Goal: Task Accomplishment & Management: Manage account settings

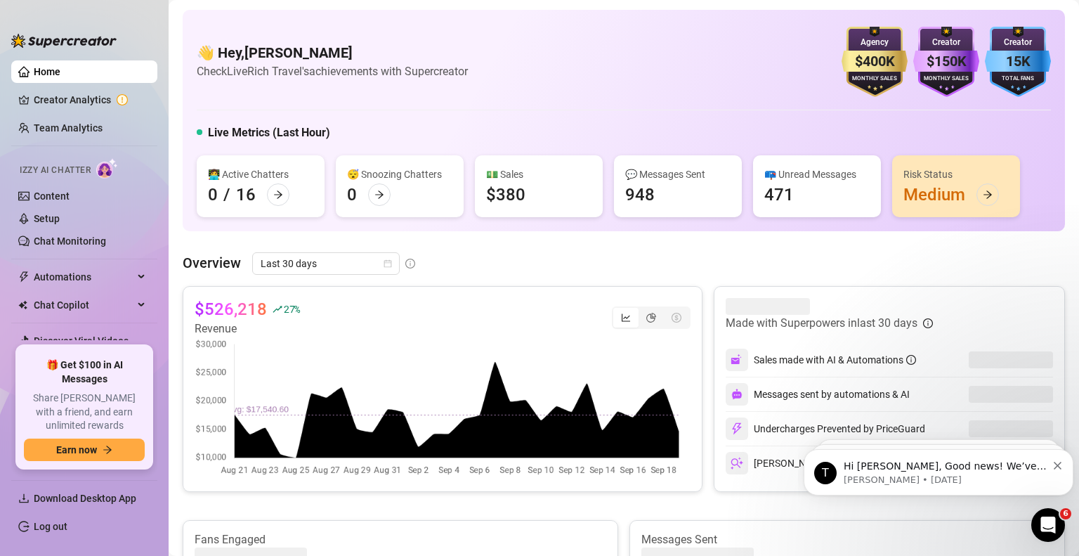
scroll to position [31, 0]
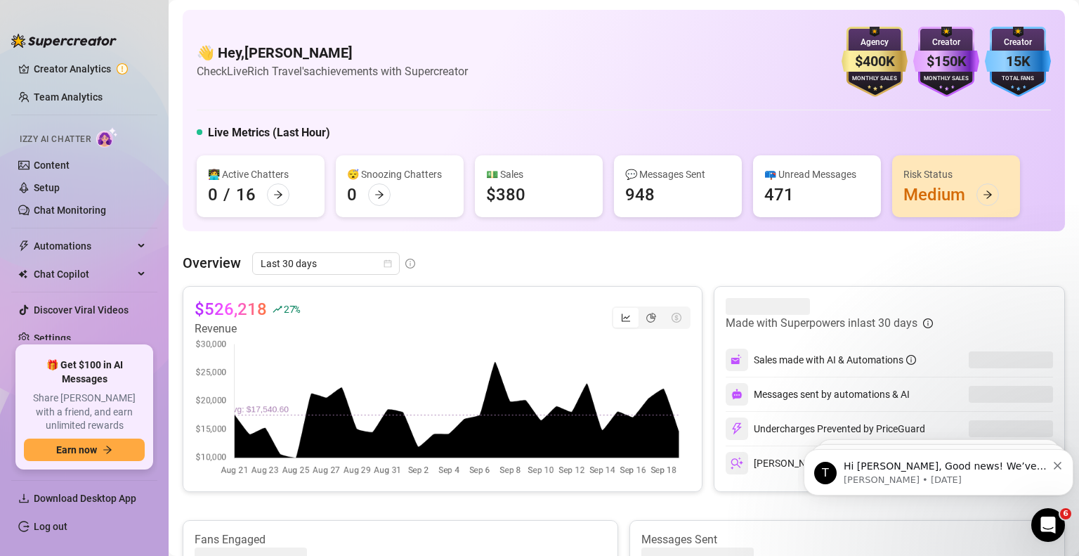
click at [67, 332] on link "Settings" at bounding box center [52, 337] width 37 height 11
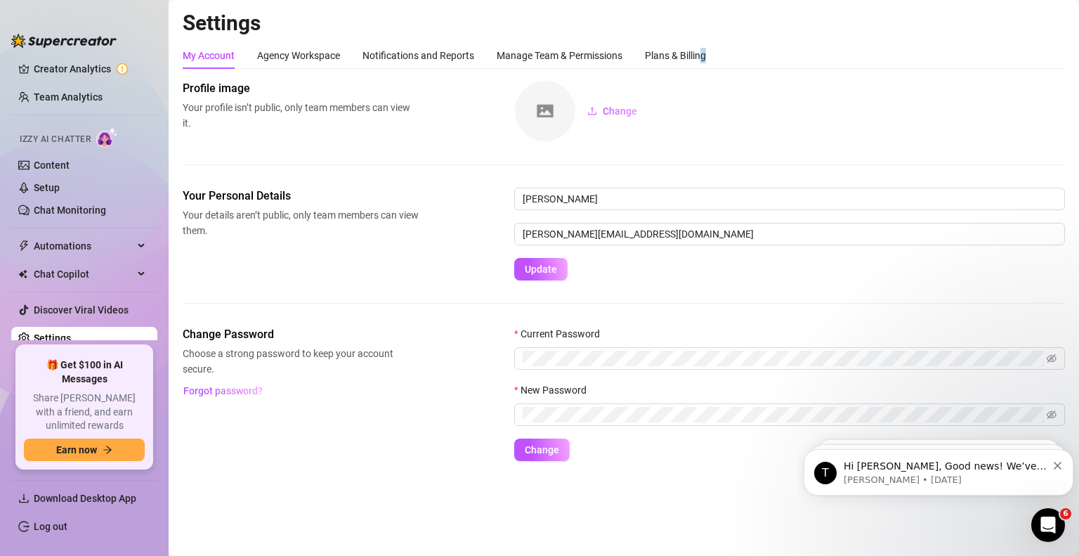
click at [704, 46] on div "Plans & Billing" at bounding box center [675, 55] width 61 height 27
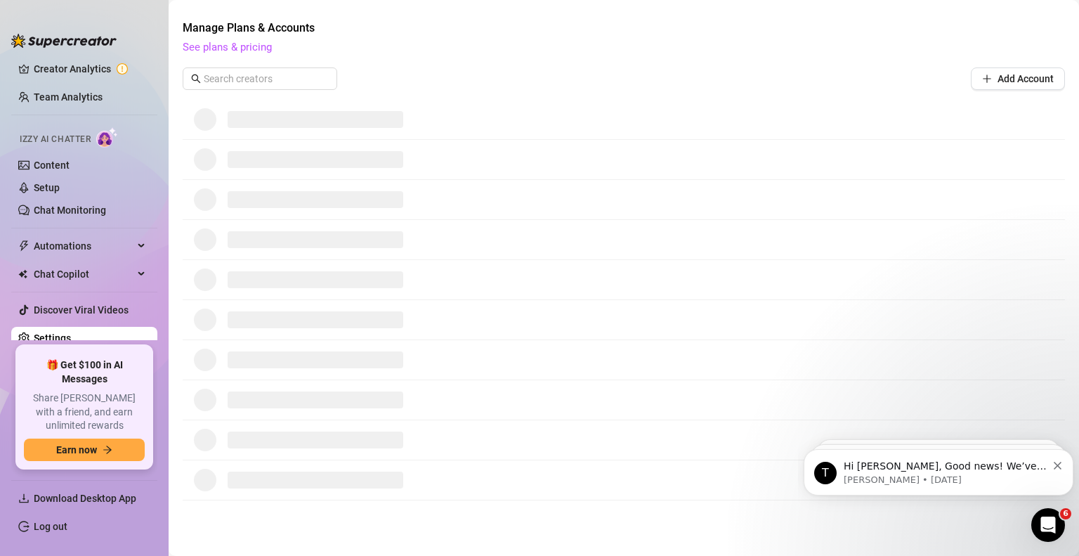
scroll to position [503, 0]
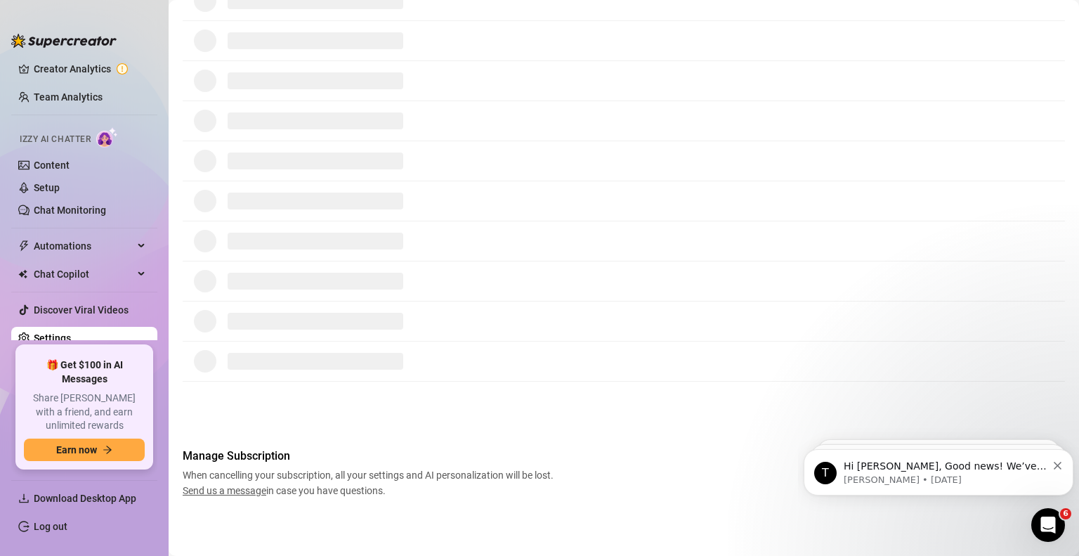
click at [1059, 468] on icon "Dismiss notification" at bounding box center [1057, 465] width 8 height 8
click at [1053, 468] on icon "Dismiss notification" at bounding box center [1057, 465] width 8 height 8
click at [1052, 461] on div "Hey there 👋 We noticed that you have a few Bump Messages with media but no pric…" at bounding box center [938, 472] width 249 height 28
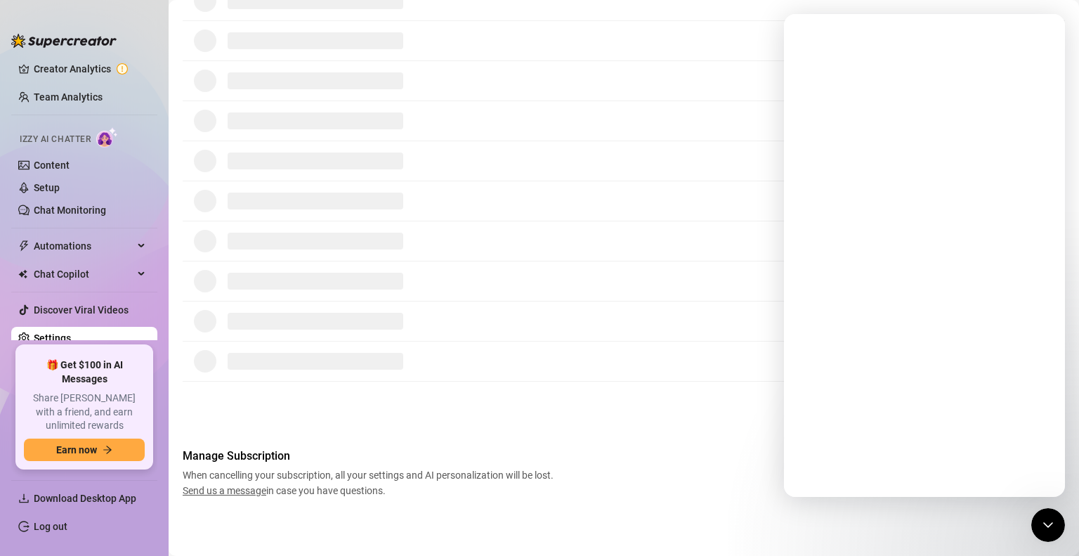
scroll to position [0, 0]
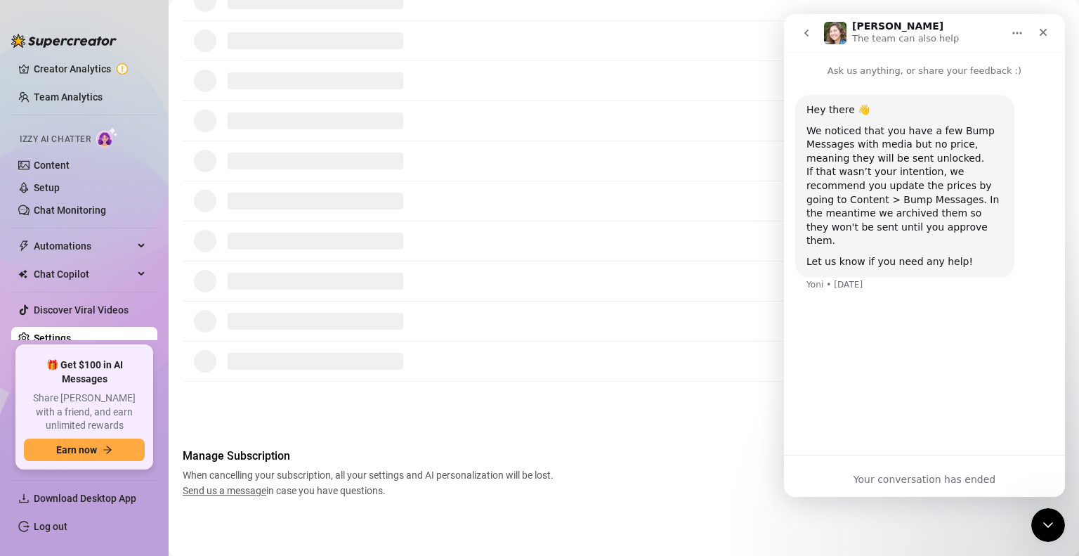
click at [686, 515] on main "Settings My Account Agency Workspace Notifications and Reports Manage Team & Pe…" at bounding box center [624, 27] width 910 height 1060
click at [1048, 35] on icon "Close" at bounding box center [1042, 32] width 11 height 11
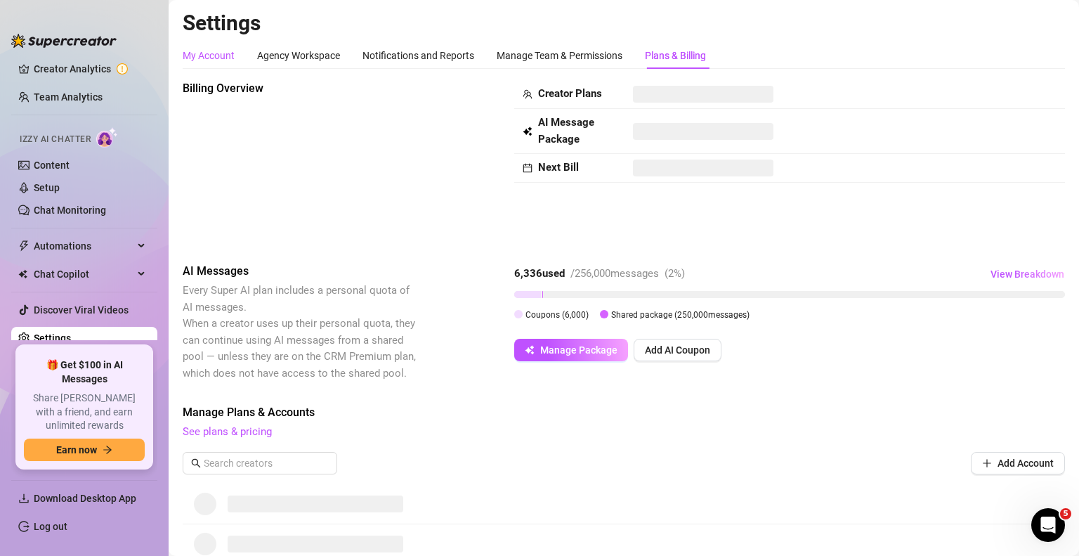
click at [185, 60] on div "My Account" at bounding box center [209, 55] width 52 height 15
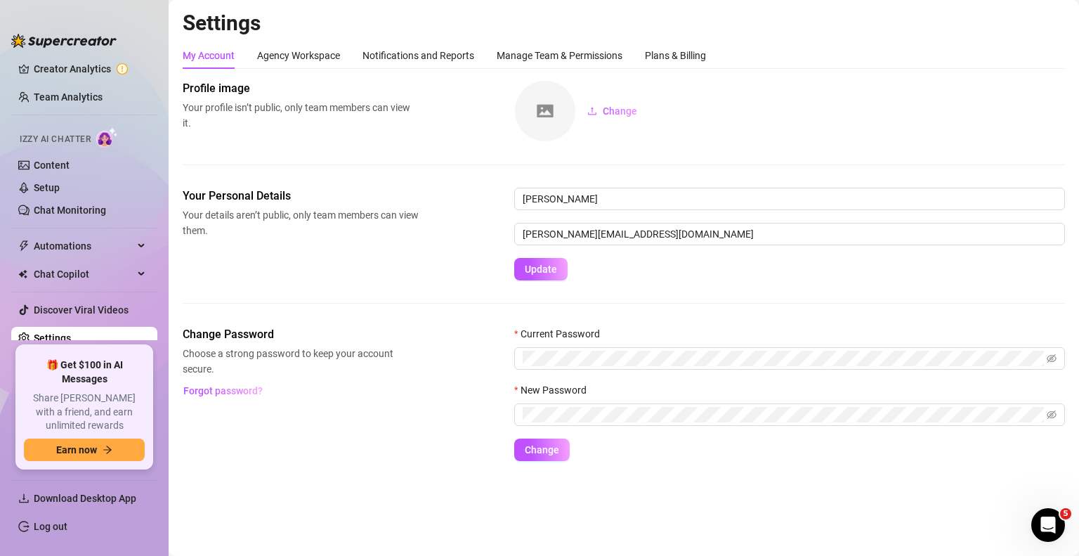
click at [80, 76] on link "Creator Analytics" at bounding box center [90, 69] width 112 height 22
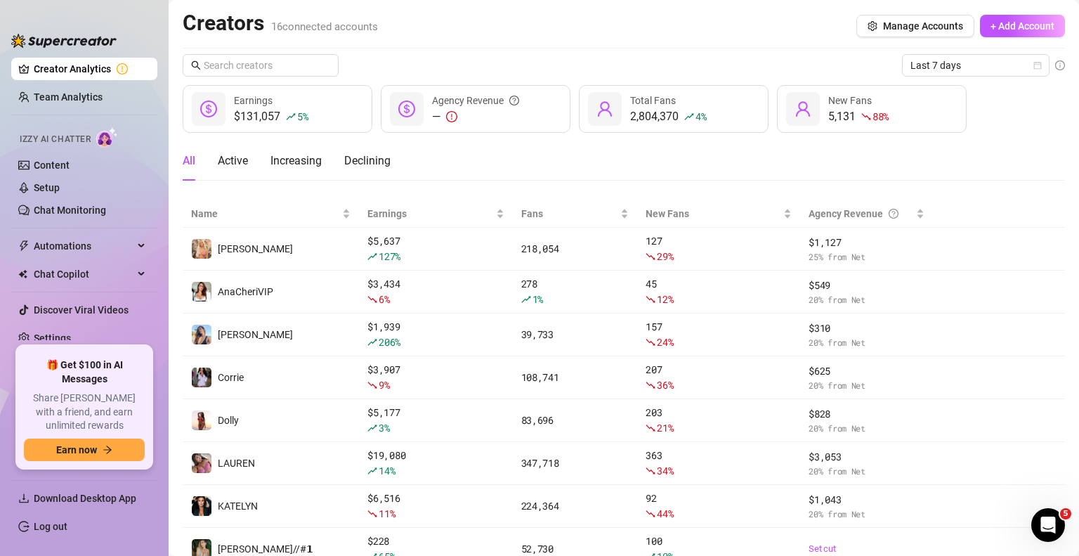
click at [910, 60] on span "Last 7 days" at bounding box center [975, 65] width 131 height 21
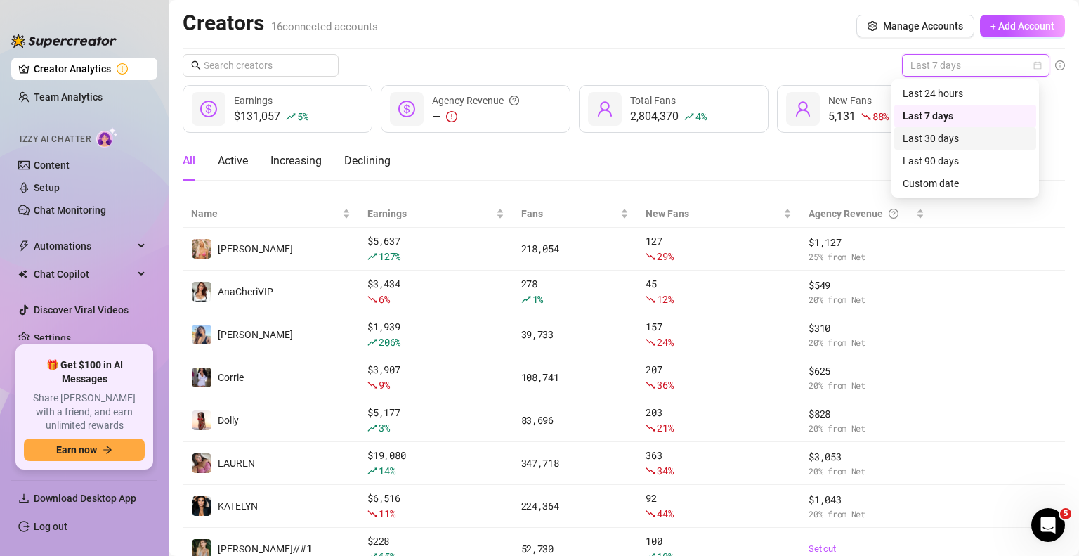
click at [931, 145] on div "Last 30 days" at bounding box center [964, 138] width 125 height 15
